Goal: Task Accomplishment & Management: Use online tool/utility

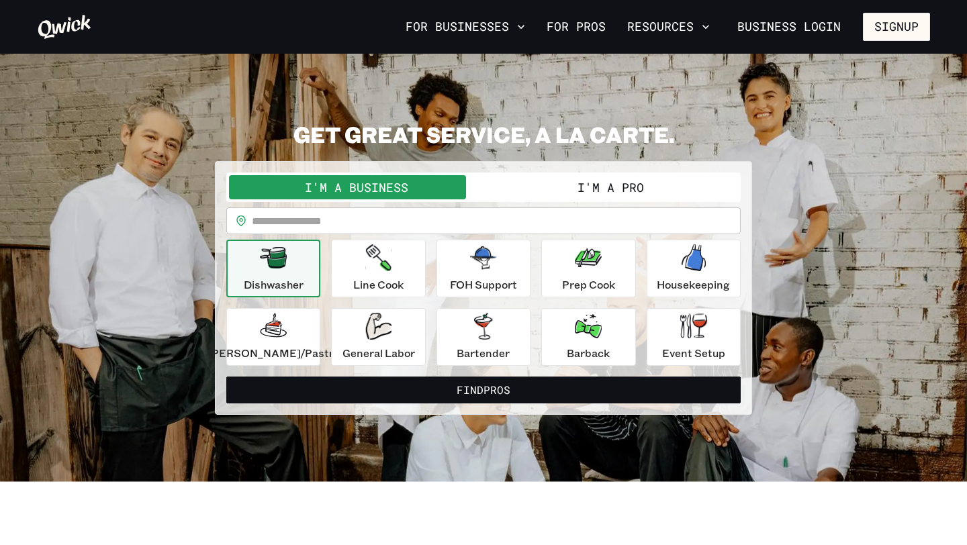
click at [565, 194] on button "I'm a Pro" at bounding box center [610, 187] width 254 height 24
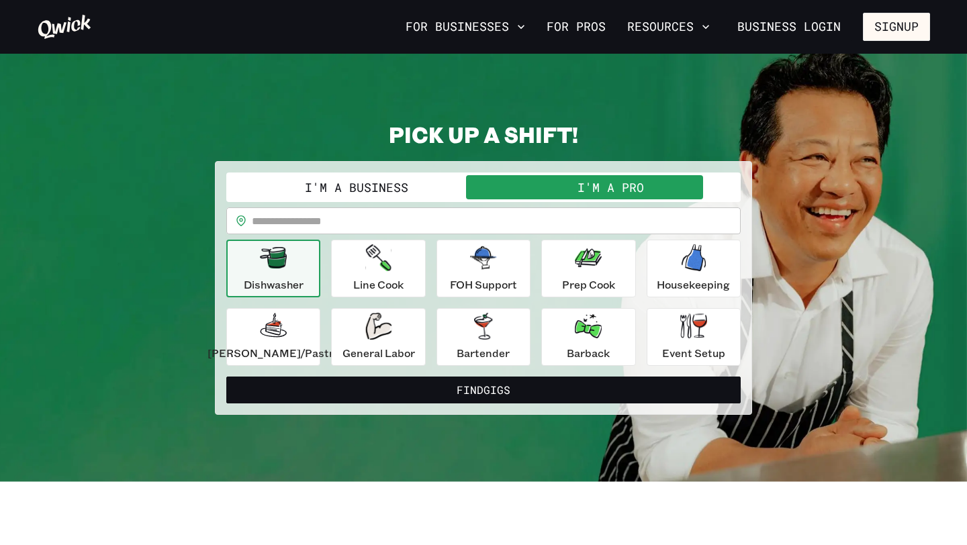
click at [501, 217] on input "text" at bounding box center [496, 220] width 489 height 27
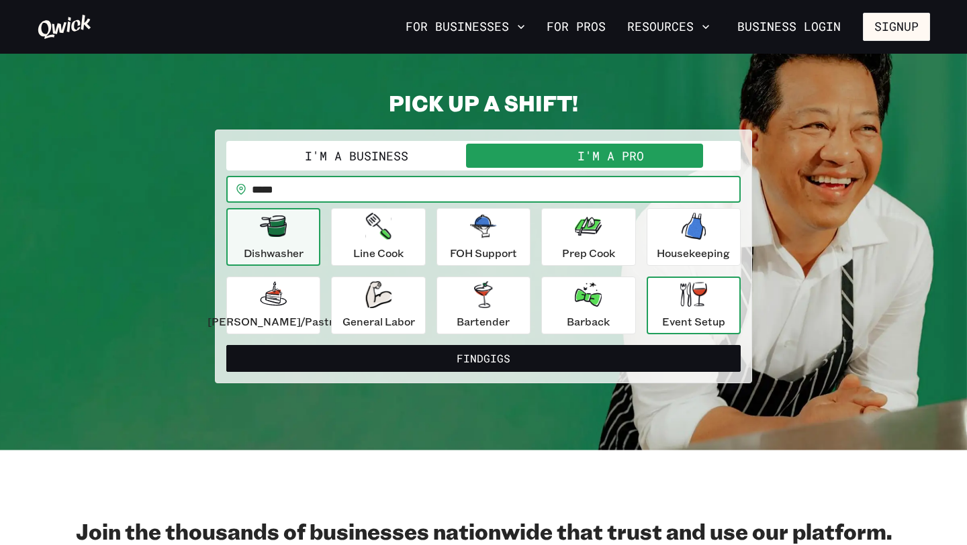
scroll to position [51, 0]
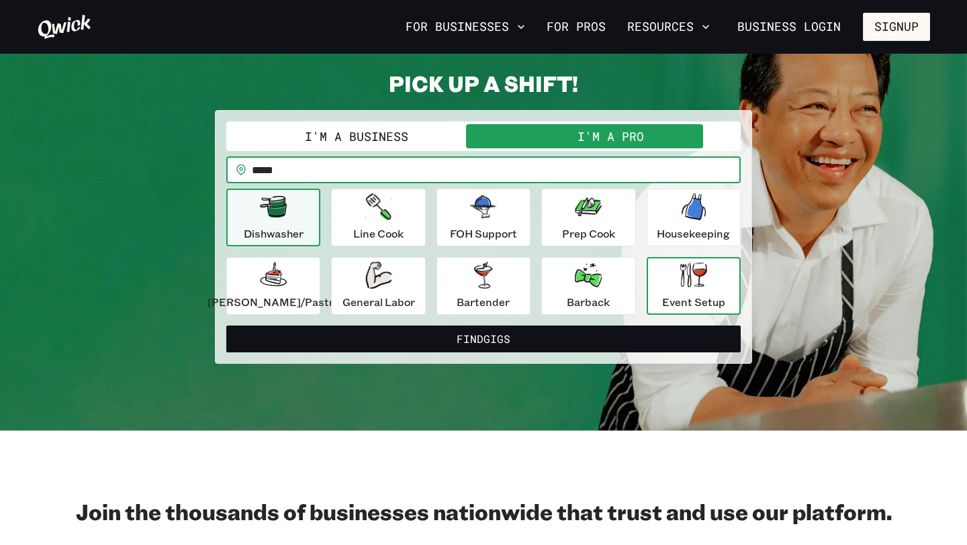
type input "*****"
click at [691, 280] on icon "button" at bounding box center [693, 275] width 27 height 25
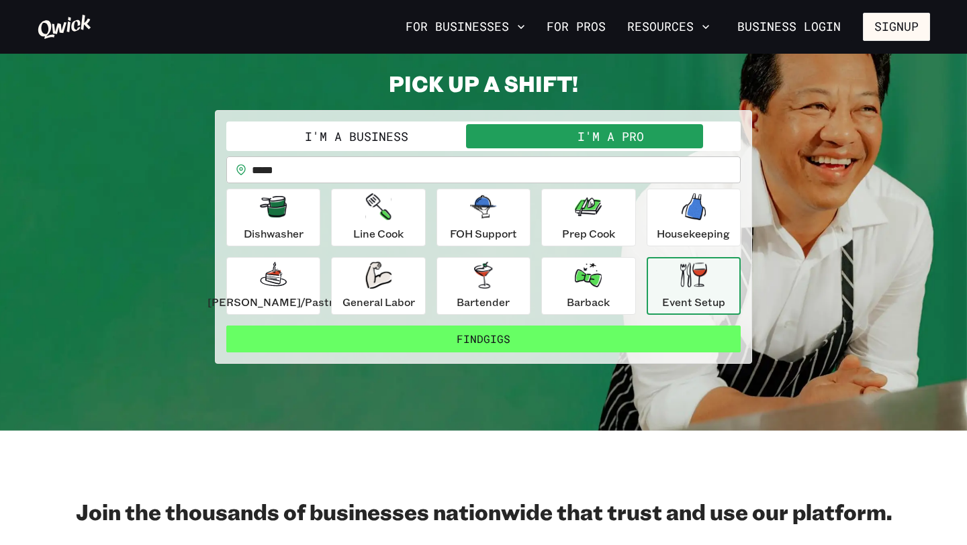
click at [591, 337] on button "Find Gigs" at bounding box center [483, 339] width 514 height 27
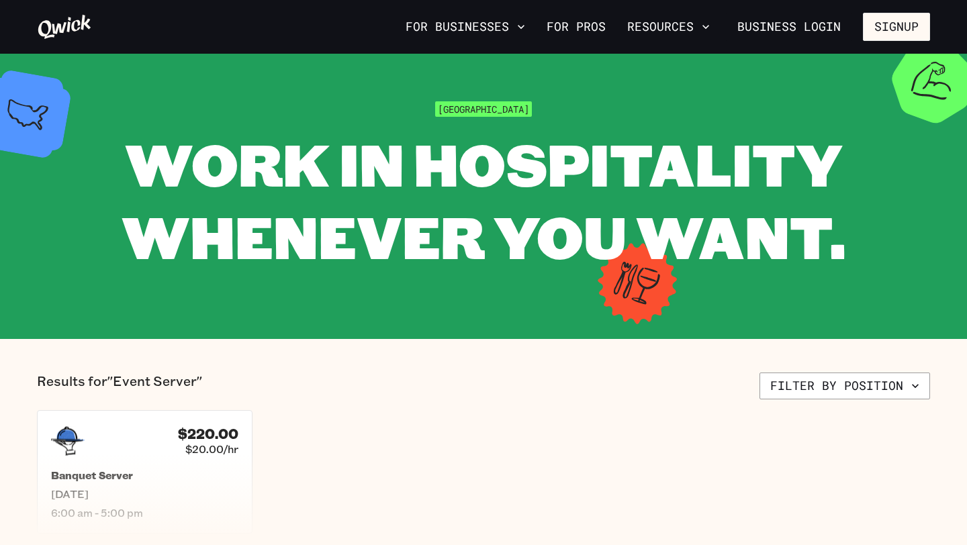
scroll to position [89, 0]
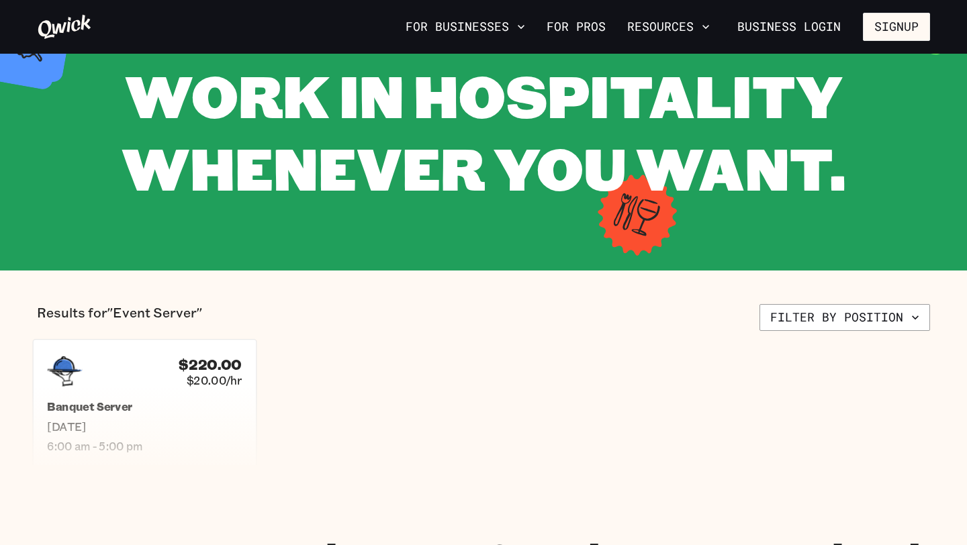
click at [206, 428] on span "[DATE]" at bounding box center [144, 427] width 195 height 14
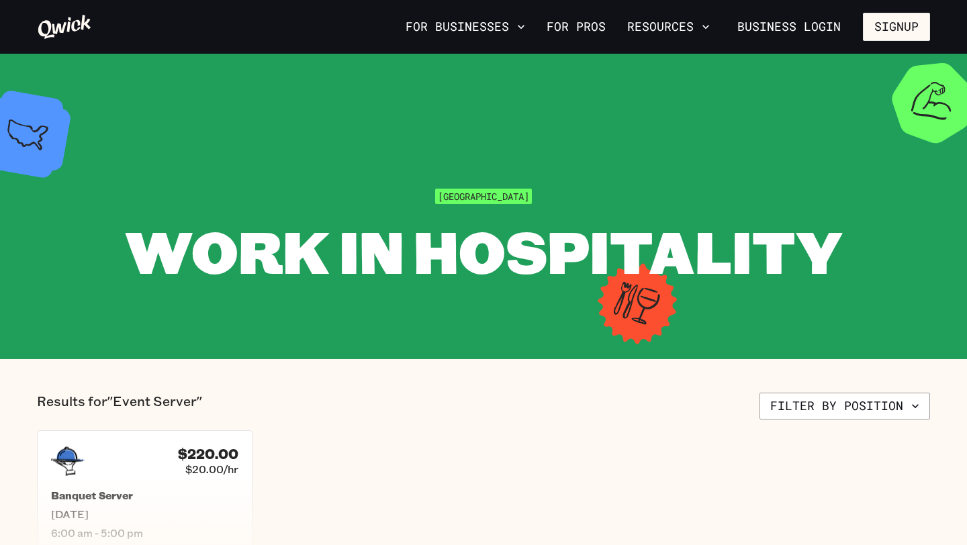
scroll to position [89, 0]
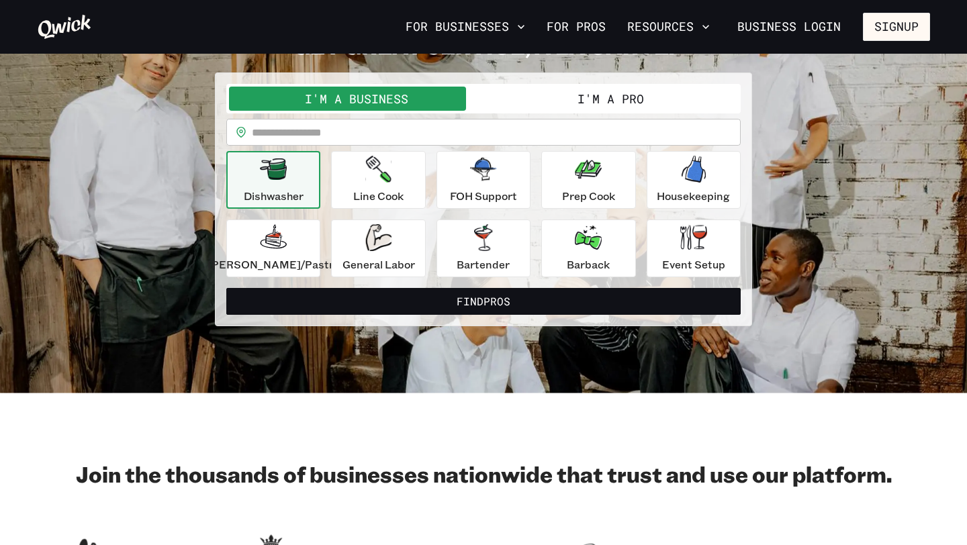
scroll to position [51, 0]
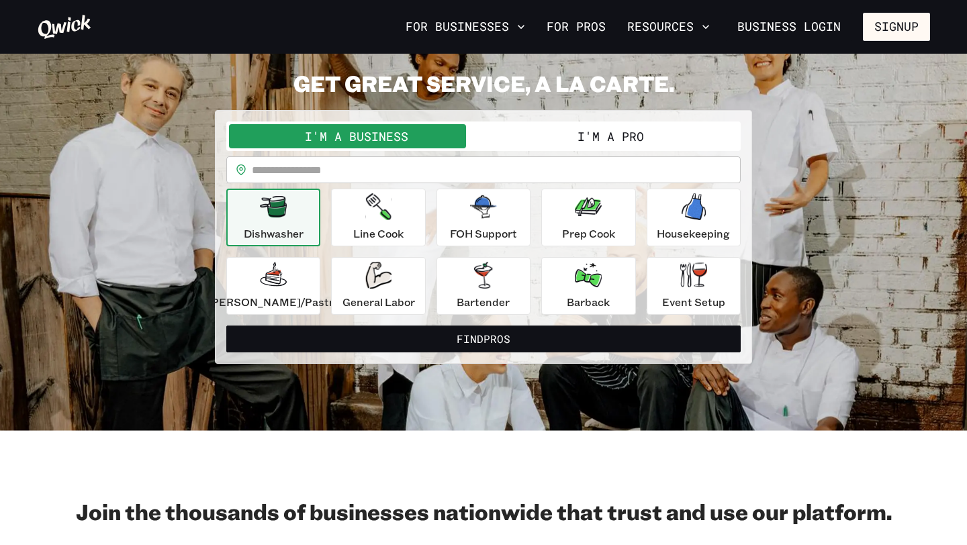
click at [547, 134] on button "I'm a Pro" at bounding box center [610, 136] width 254 height 24
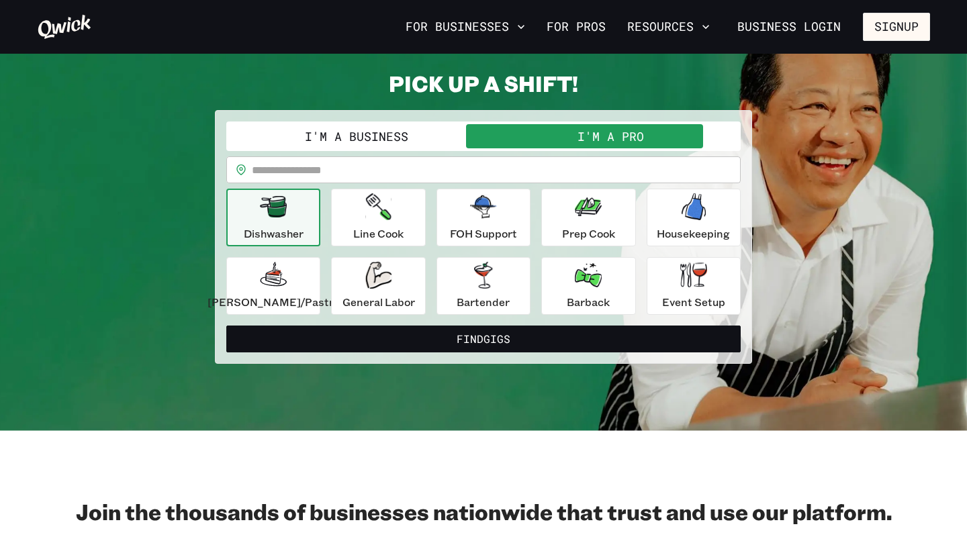
click at [422, 175] on input "text" at bounding box center [496, 169] width 489 height 27
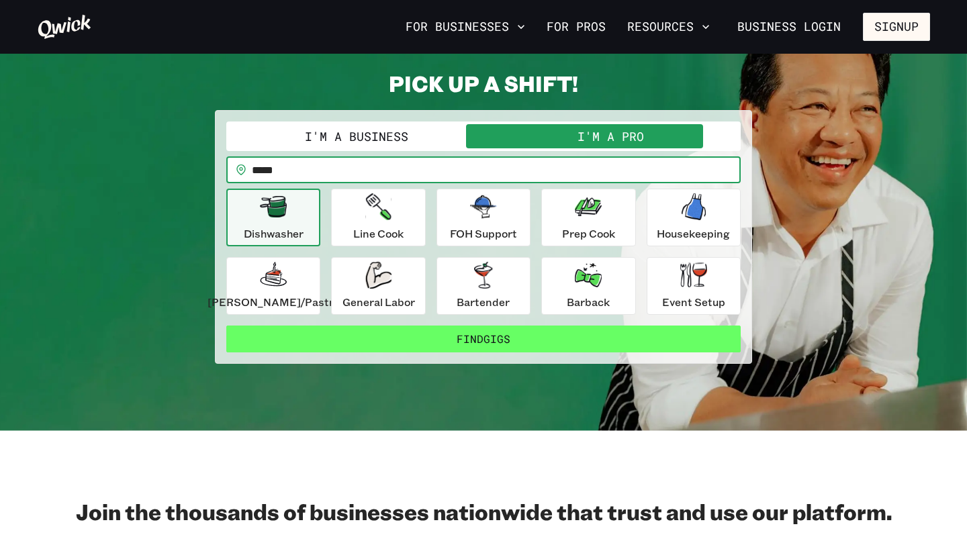
type input "*****"
click at [472, 339] on button "Find Gigs" at bounding box center [483, 339] width 514 height 27
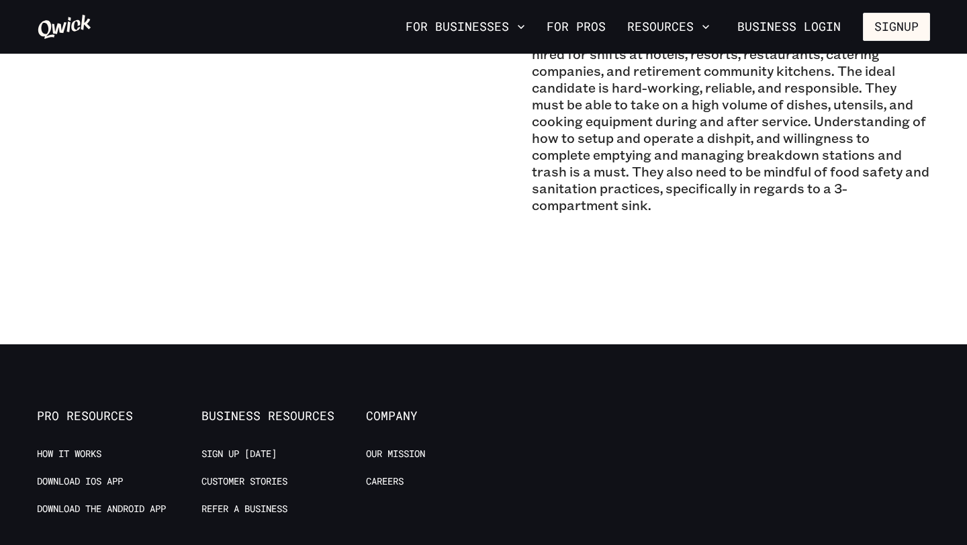
scroll to position [1210, 0]
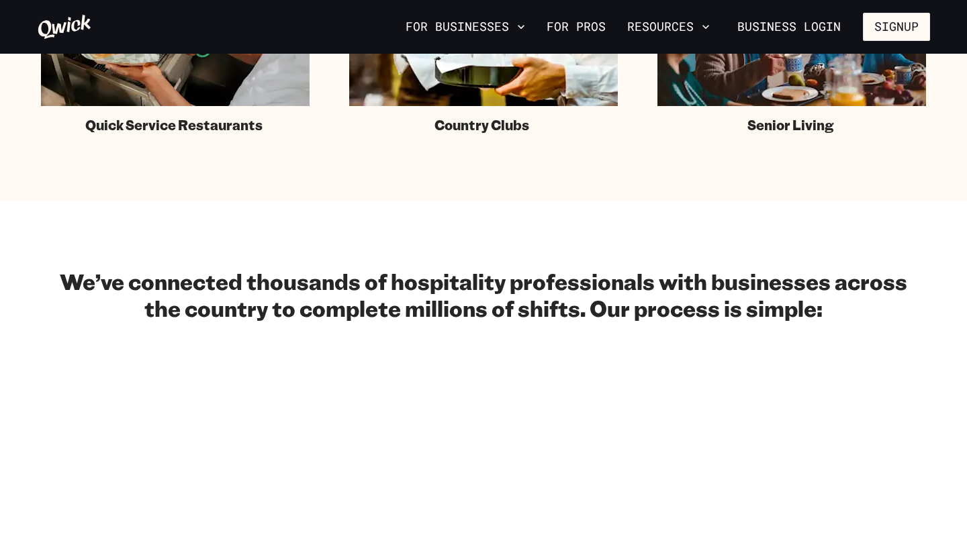
scroll to position [51, 0]
